Goal: Transaction & Acquisition: Subscribe to service/newsletter

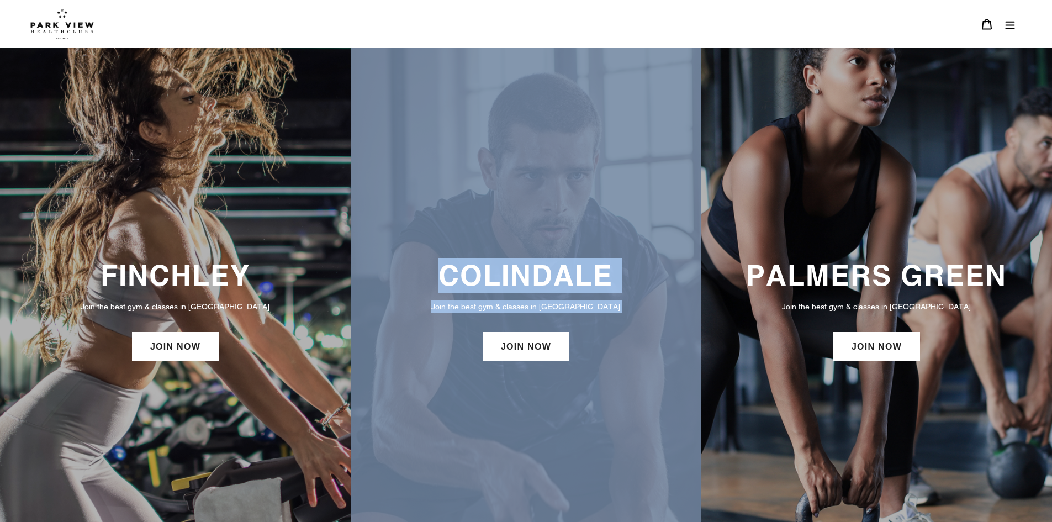
drag, startPoint x: 757, startPoint y: 189, endPoint x: 644, endPoint y: 195, distance: 113.4
click at [644, 195] on div "FINCHLEY Join the best gym & classes in [GEOGRAPHIC_DATA] JOIN NOW [GEOGRAPHIC_…" at bounding box center [526, 311] width 1052 height 527
click at [688, 28] on link at bounding box center [516, 23] width 972 height 31
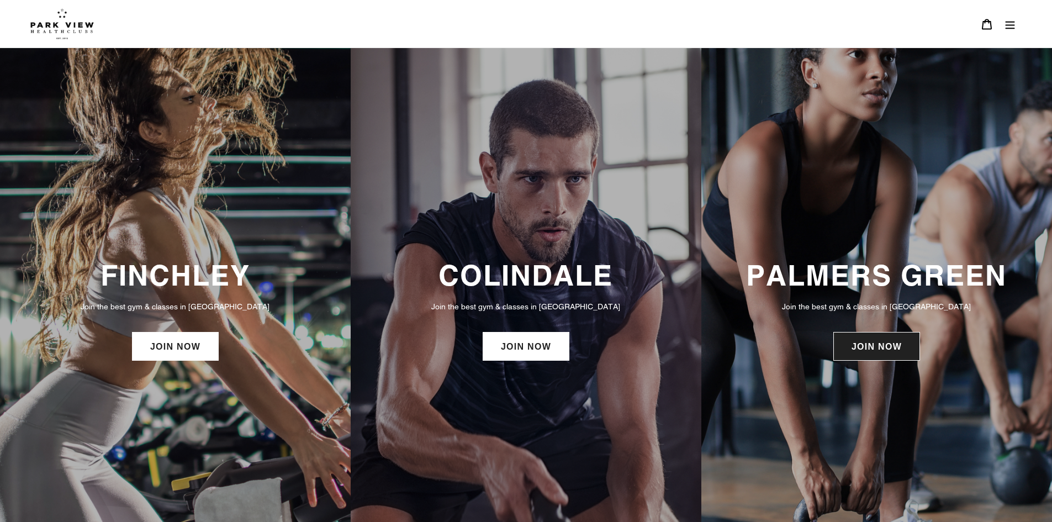
click at [872, 344] on link "JOIN NOW" at bounding box center [877, 346] width 87 height 29
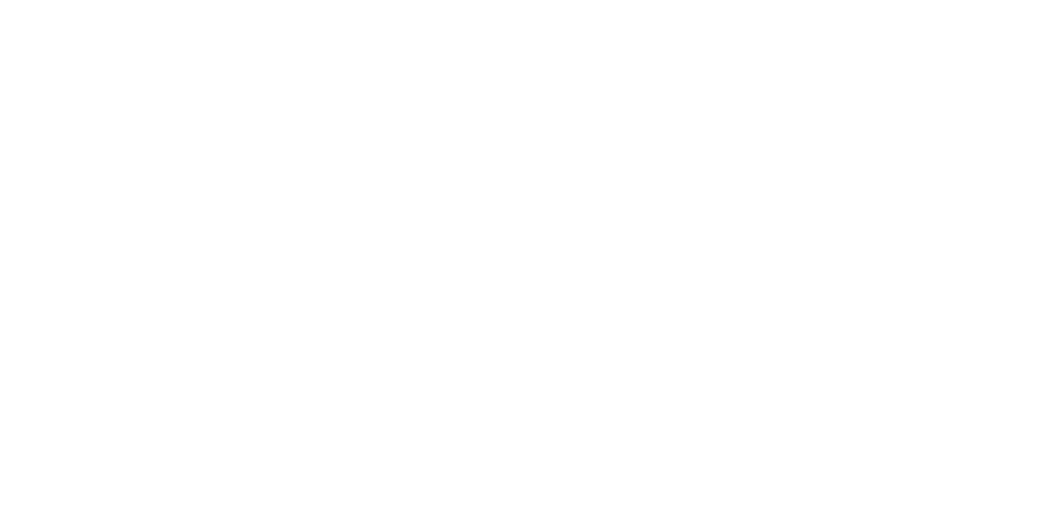
scroll to position [589, 0]
